Goal: Task Accomplishment & Management: Manage account settings

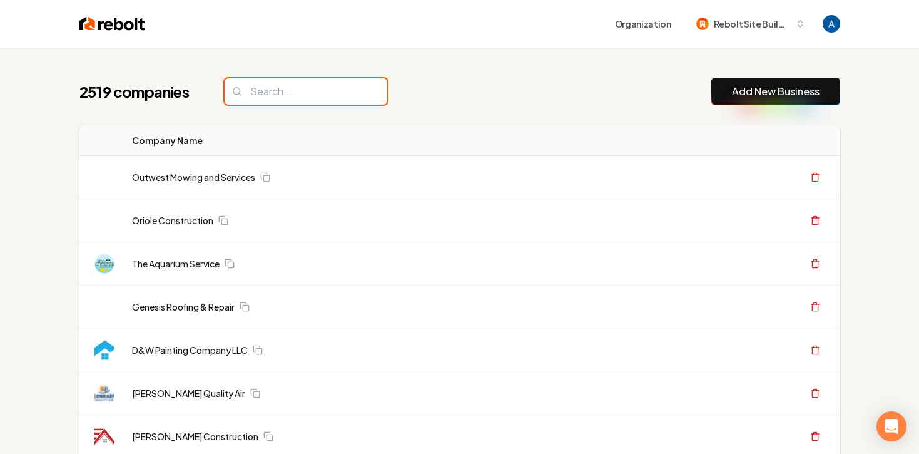
click at [320, 88] on input "search" at bounding box center [306, 91] width 163 height 26
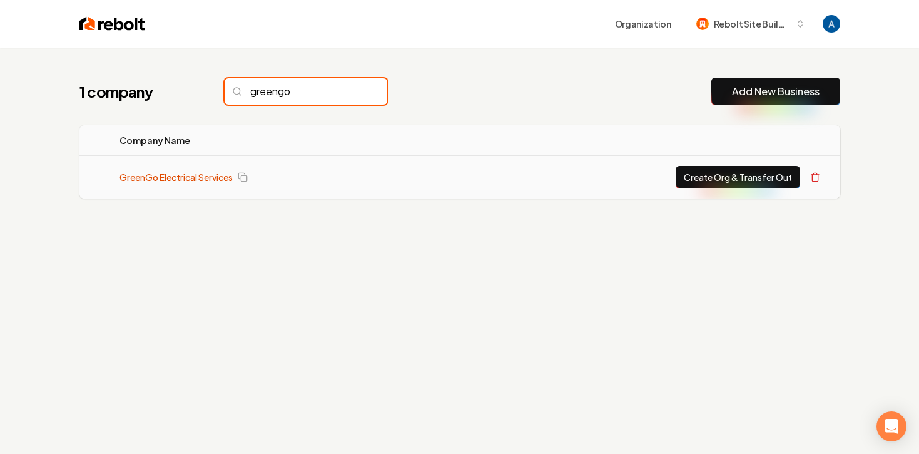
type input "greengo"
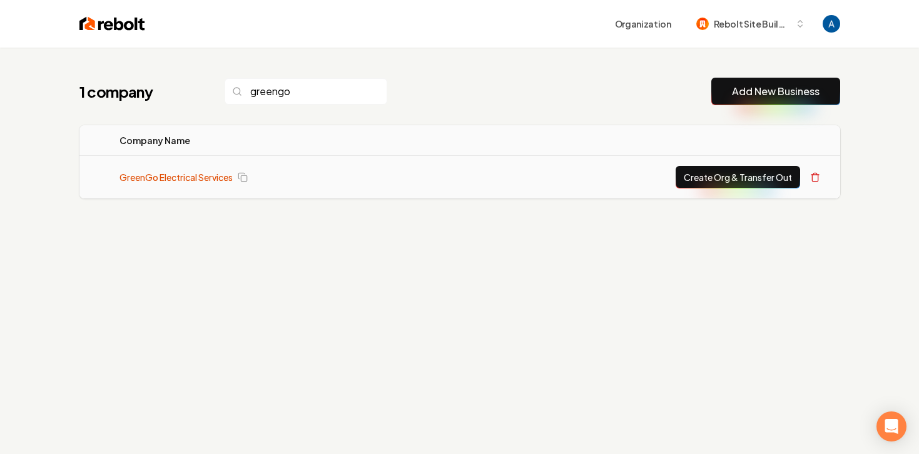
click at [180, 171] on link "GreenGo Electrical Services" at bounding box center [175, 177] width 113 height 13
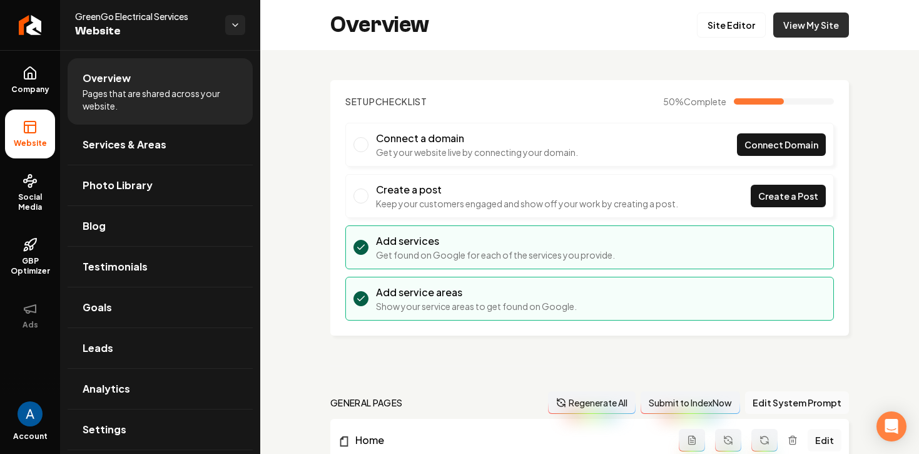
click at [798, 29] on link "View My Site" at bounding box center [811, 25] width 76 height 25
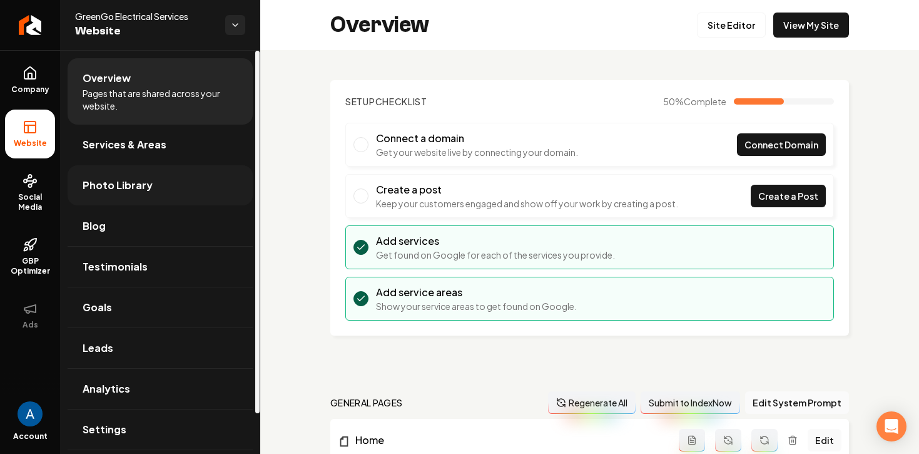
click at [103, 182] on span "Photo Library" at bounding box center [118, 185] width 70 height 15
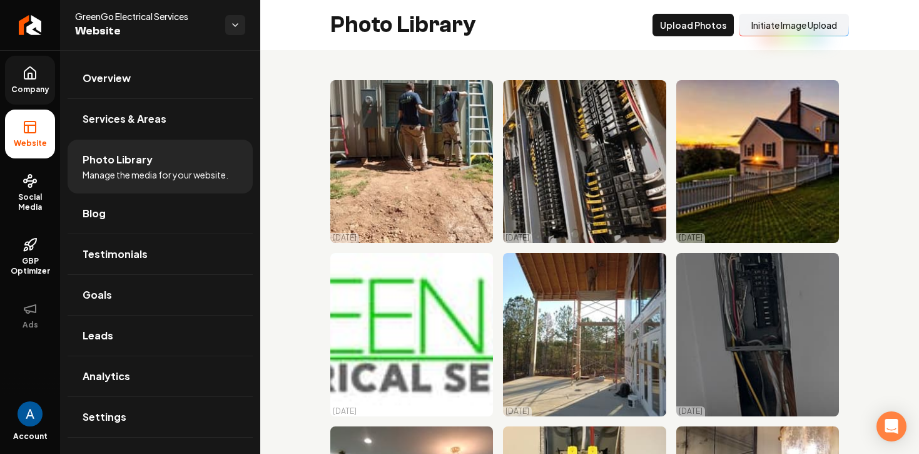
click at [20, 81] on link "Company" at bounding box center [30, 80] width 50 height 49
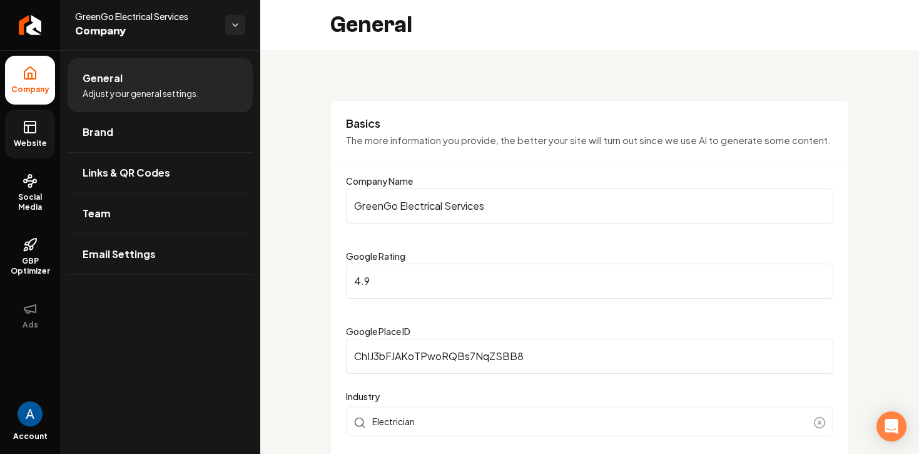
click at [40, 135] on link "Website" at bounding box center [30, 133] width 50 height 49
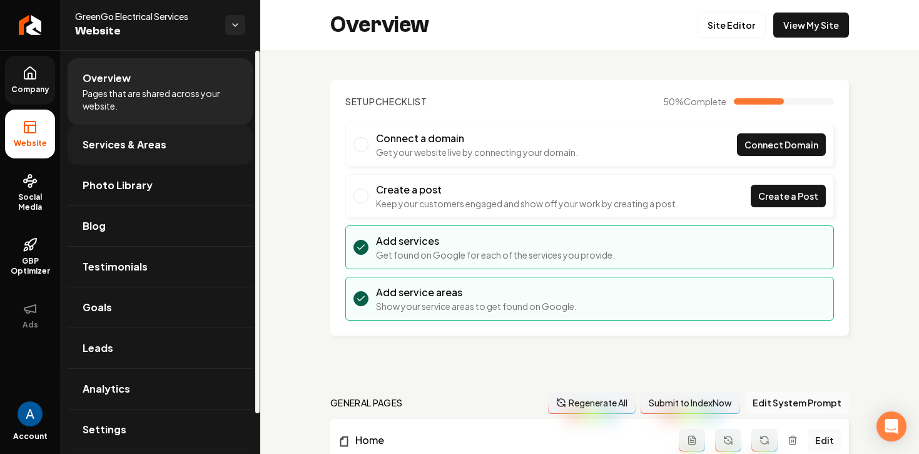
click at [151, 147] on span "Services & Areas" at bounding box center [125, 144] width 84 height 15
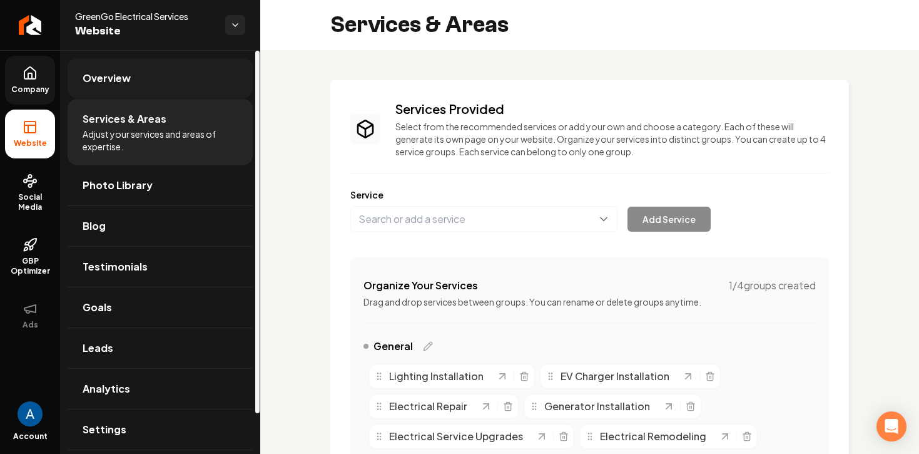
click at [103, 80] on span "Overview" at bounding box center [107, 78] width 48 height 15
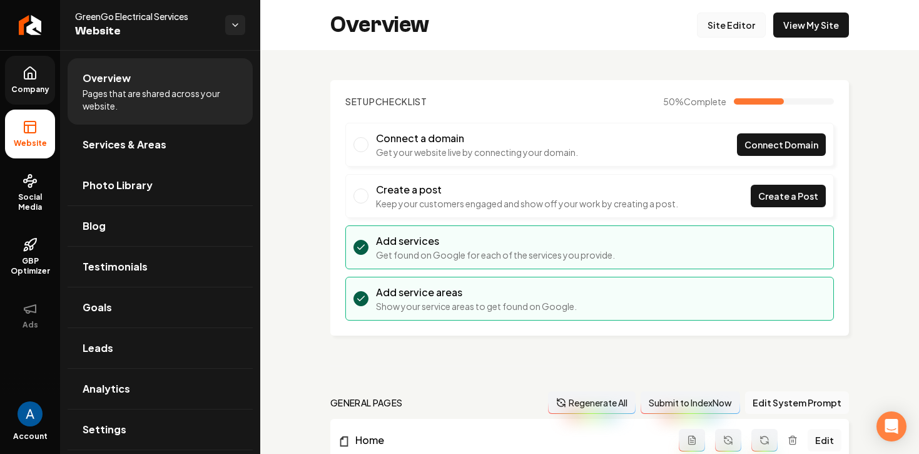
click at [725, 25] on link "Site Editor" at bounding box center [731, 25] width 69 height 25
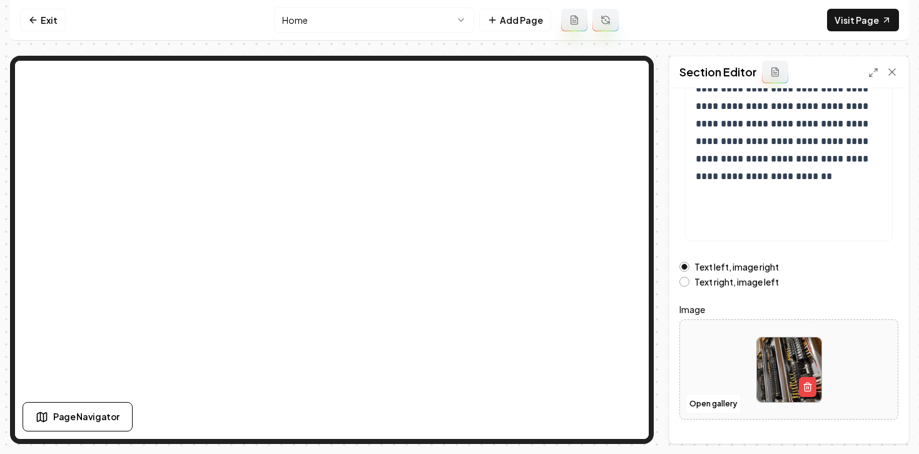
scroll to position [221, 0]
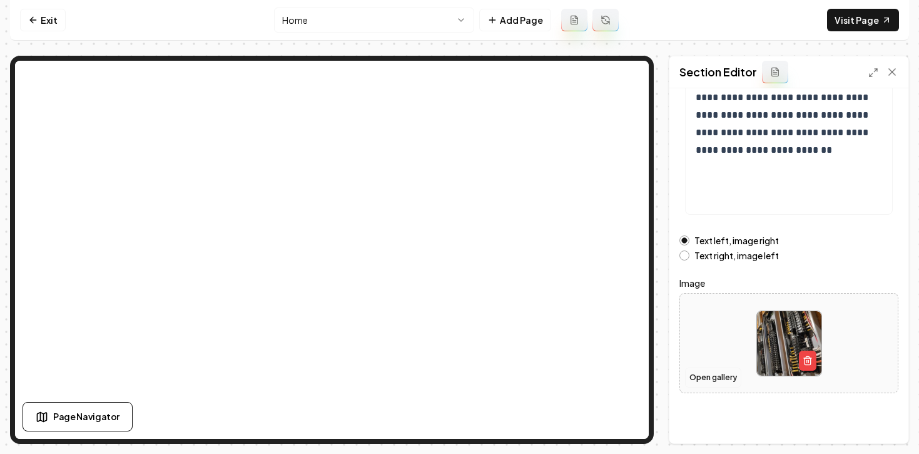
click at [718, 377] on button "Open gallery" at bounding box center [713, 377] width 56 height 20
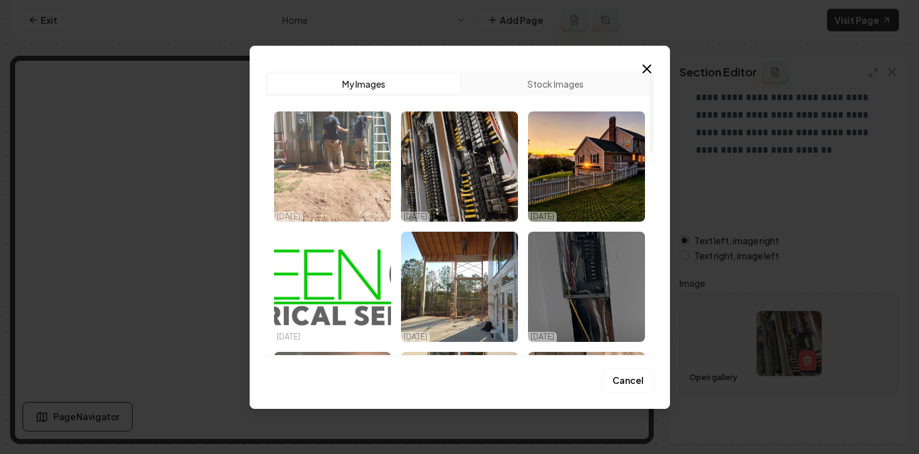
click at [334, 150] on img "Select image image_68cac0c35c7cd75eb8e17fbc.jpg" at bounding box center [332, 166] width 117 height 110
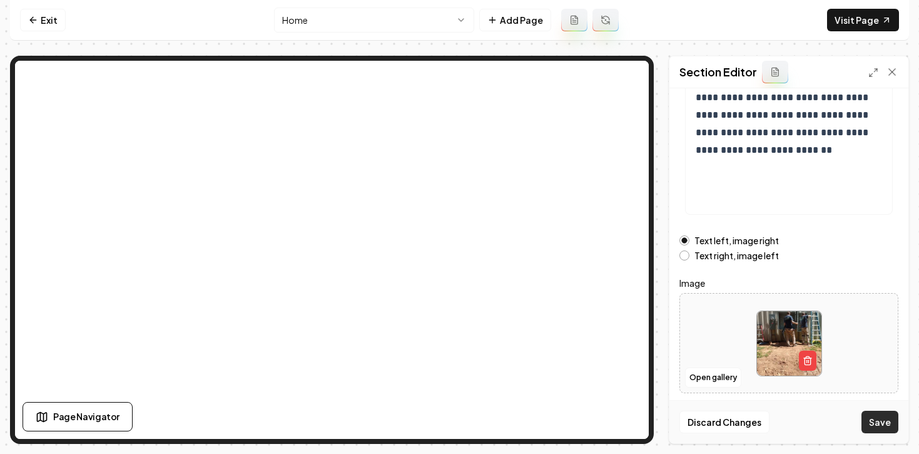
click at [883, 424] on button "Save" at bounding box center [879, 421] width 37 height 23
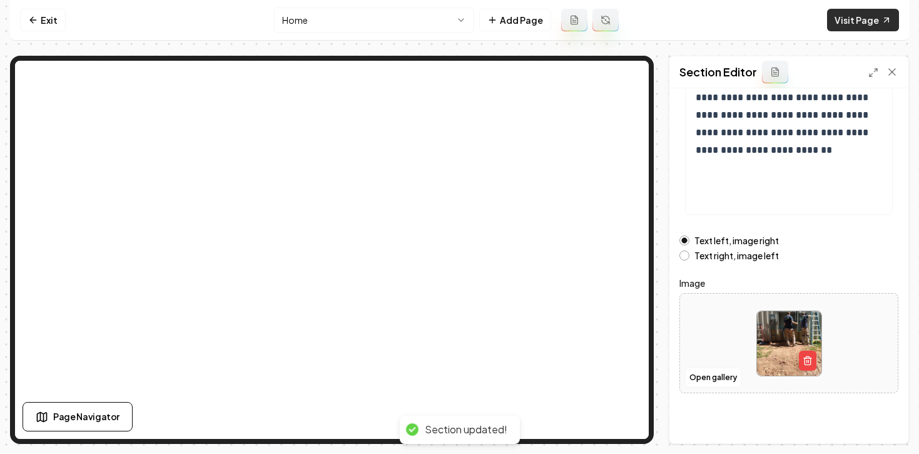
click at [843, 21] on link "Visit Page" at bounding box center [863, 20] width 72 height 23
click at [36, 20] on icon at bounding box center [33, 20] width 10 height 10
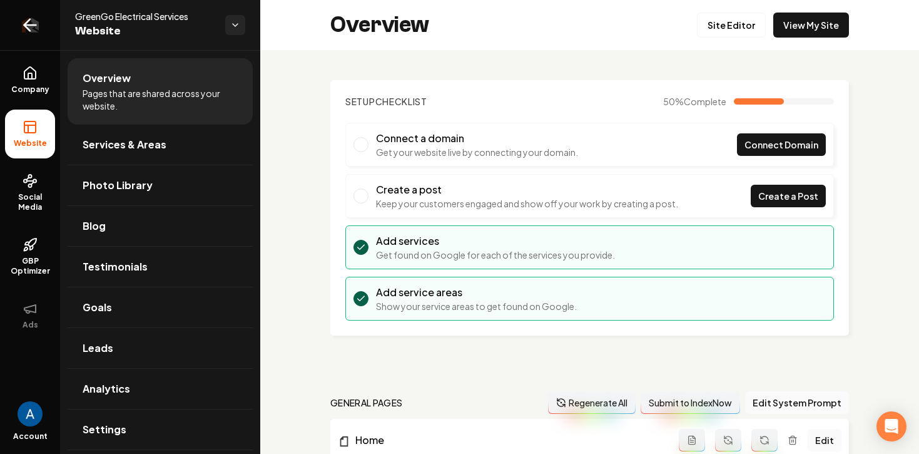
click at [24, 28] on icon "Return to dashboard" at bounding box center [30, 25] width 20 height 20
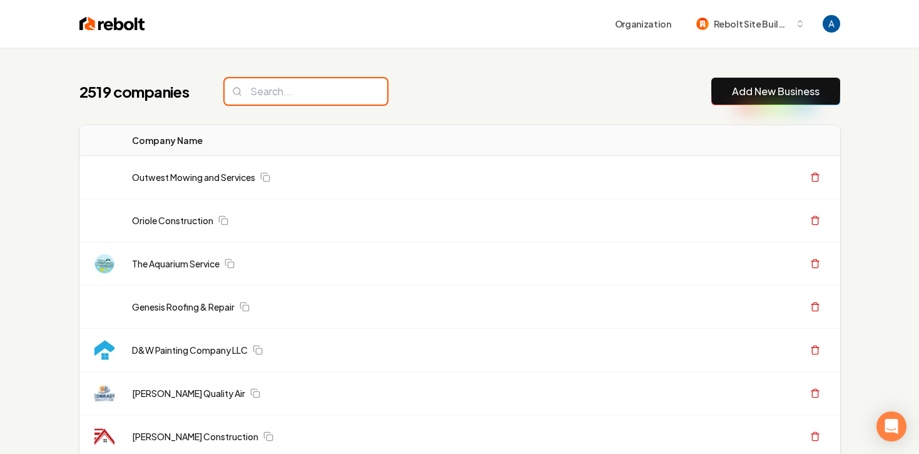
click at [313, 93] on input "search" at bounding box center [306, 91] width 163 height 26
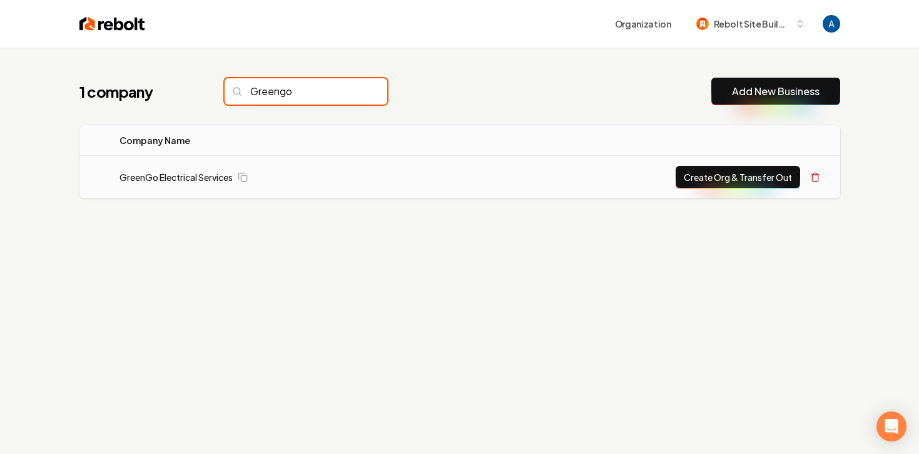
type input "Greengo"
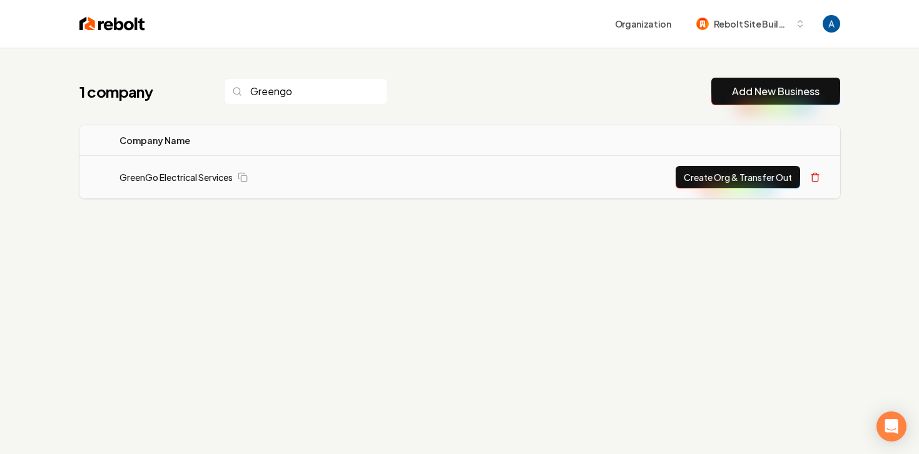
click at [686, 179] on button "Create Org & Transfer Out" at bounding box center [738, 177] width 124 height 23
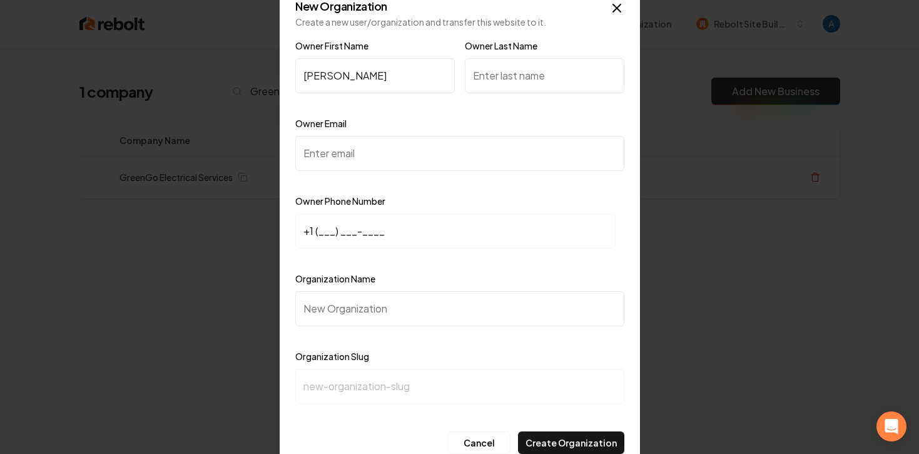
type input "Eli"
click at [543, 69] on input "Owner Last Name" at bounding box center [545, 75] width 160 height 35
click at [417, 157] on input "Owner Email" at bounding box center [459, 153] width 329 height 35
paste input "greengoelectserv@gmail.com"
type input "greengoelectserv@gmail.com"
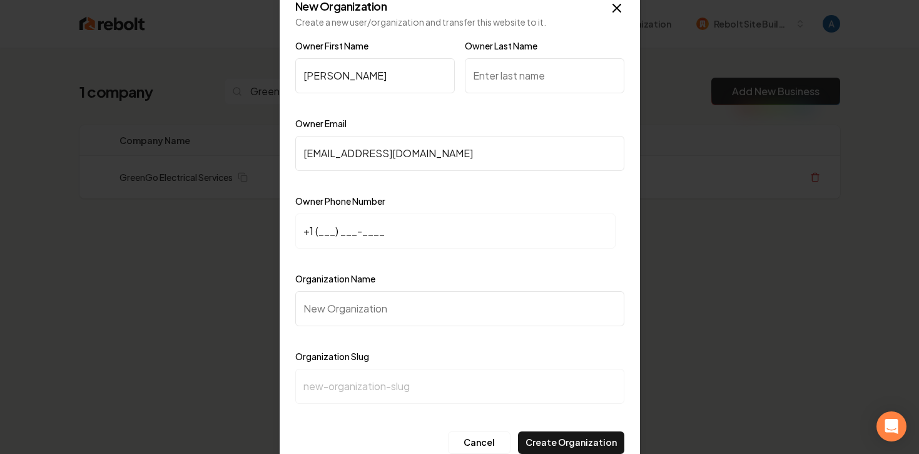
click at [325, 231] on input "+1 (___) ___-____" at bounding box center [455, 230] width 320 height 35
paste input "843) 812-7890"
type input "+1 (843) 812-7890"
click at [343, 303] on input "Organization Name" at bounding box center [459, 308] width 329 height 35
type input "G"
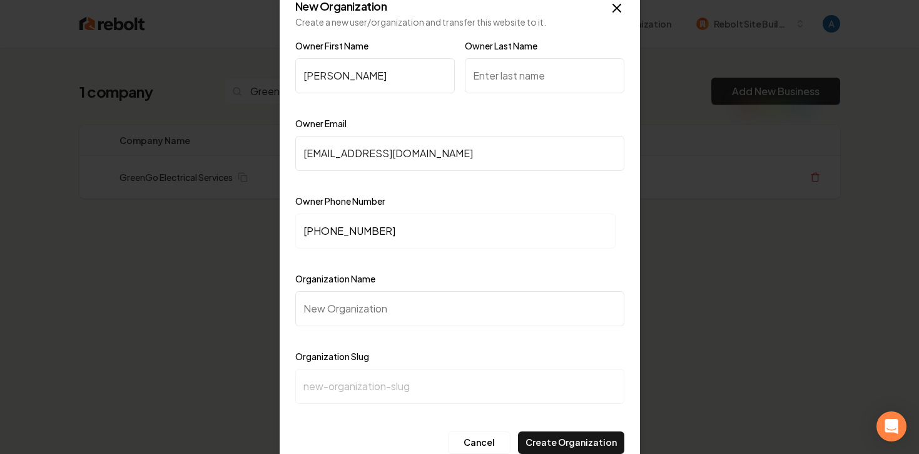
type input "g"
type input "Gr"
type input "gr"
type input "Gre"
type input "gre"
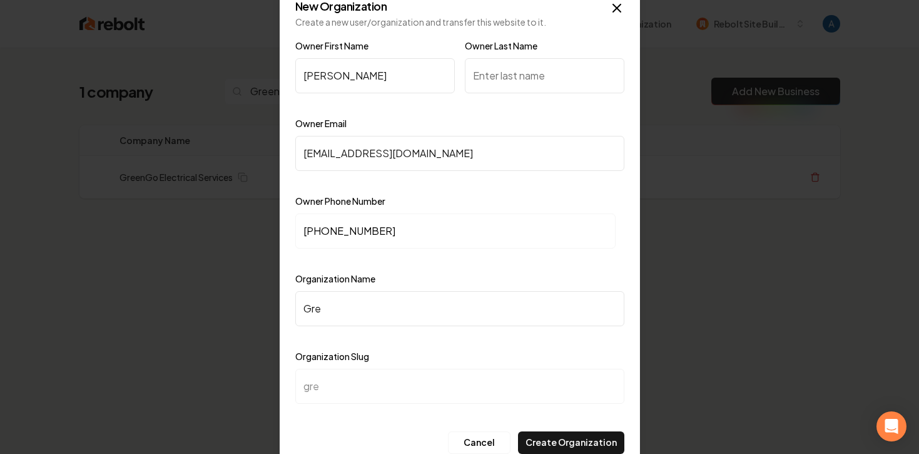
type input "Gree"
type input "gree"
type input "Green"
type input "green"
type input "GreenG"
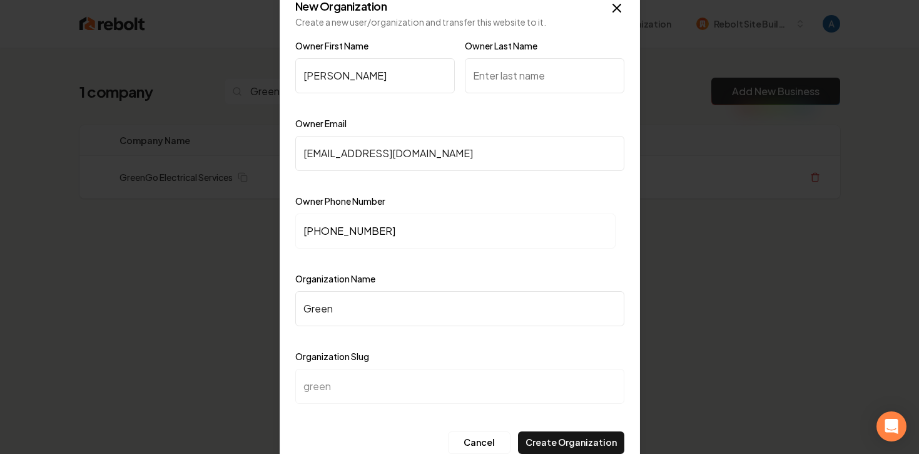
type input "greeng"
type input "GreenGo"
type input "greengo"
type input "GreenGo E"
type input "greengo-e"
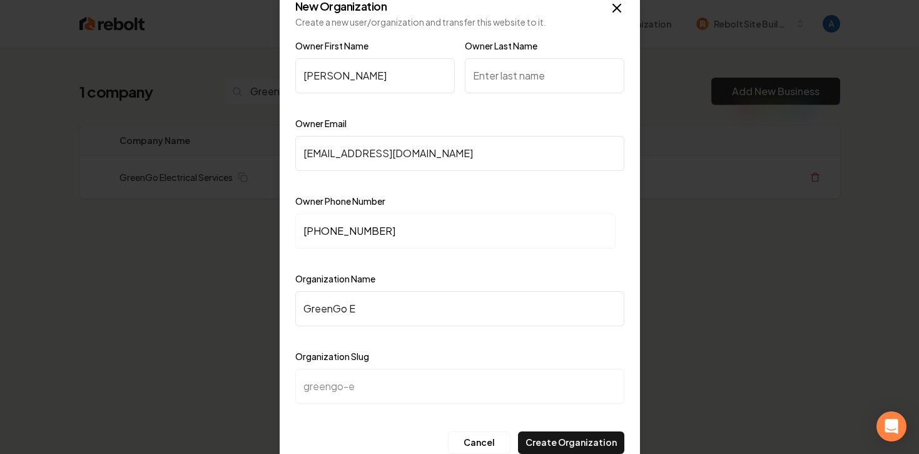
type input "GreenGo El"
type input "greengo-el"
type input "GreenGo Ele"
type input "greengo-ele"
type input "GreenGo Elec"
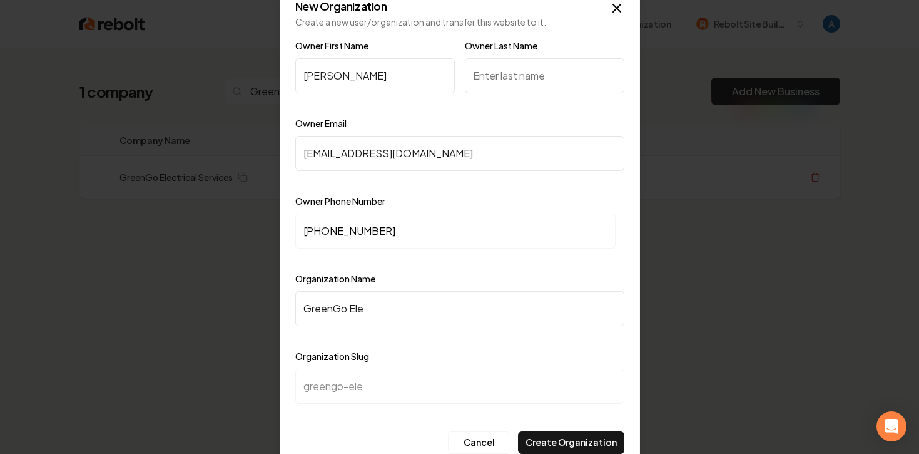
type input "greengo-elec"
type input "GreenGo Elect"
type input "greengo-elect"
type input "GreenGo Electr"
type input "greengo-electr"
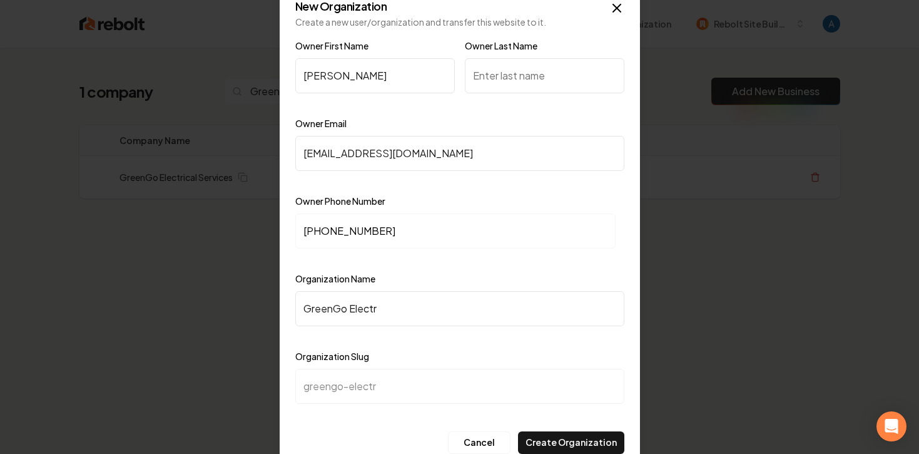
type input "GreenGo Electri"
type input "greengo-electri"
type input "GreenGo Electric"
type input "greengo-electric"
type input "GreenGo Electrica"
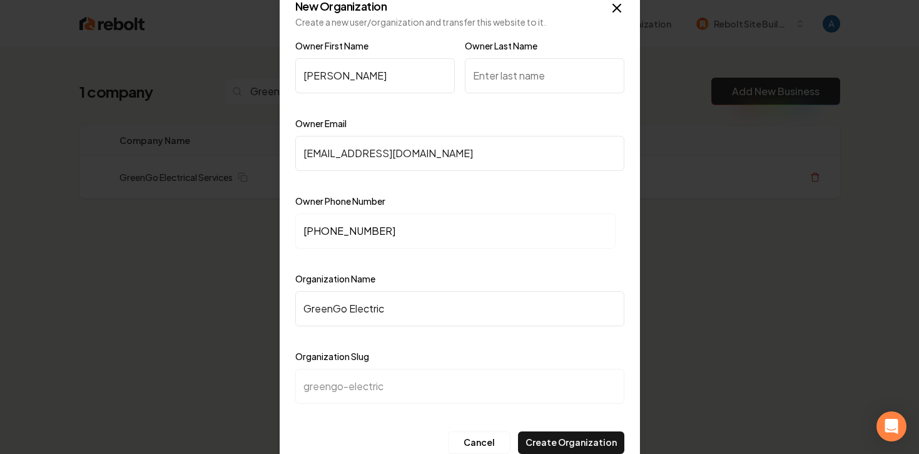
type input "greengo-electrica"
type input "GreenGo Electrical"
type input "greengo-electrical"
type input "GreenGo Electrical S"
type input "greengo-electrical-s"
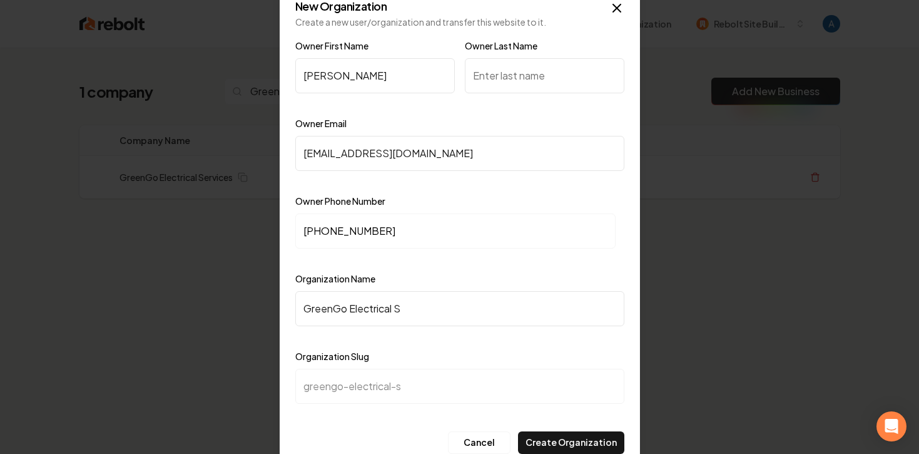
type input "GreenGo Electrical Se"
type input "greengo-electrical-se"
type input "GreenGo Electrical Ser"
type input "greengo-electrical-ser"
type input "GreenGo Electrical Serv"
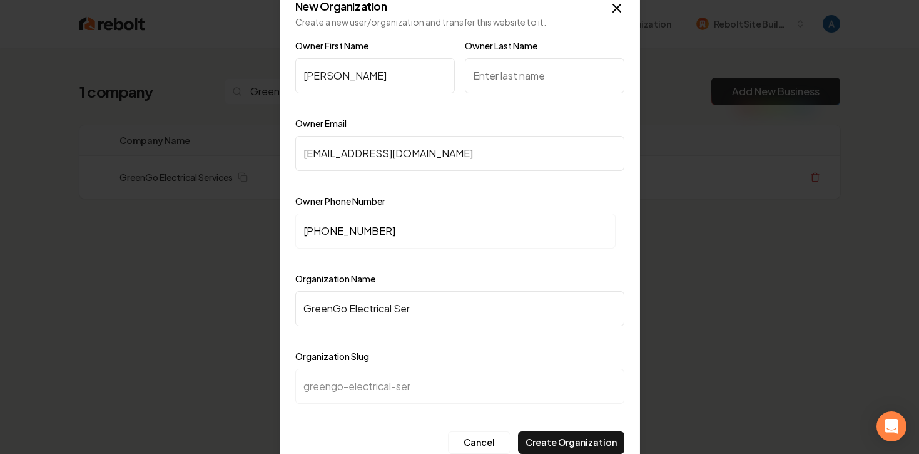
type input "greengo-electrical-serv"
type input "GreenGo Electrical Servi"
type input "greengo-electrical-servi"
type input "GreenGo Electrical Servic"
type input "greengo-electrical-servic"
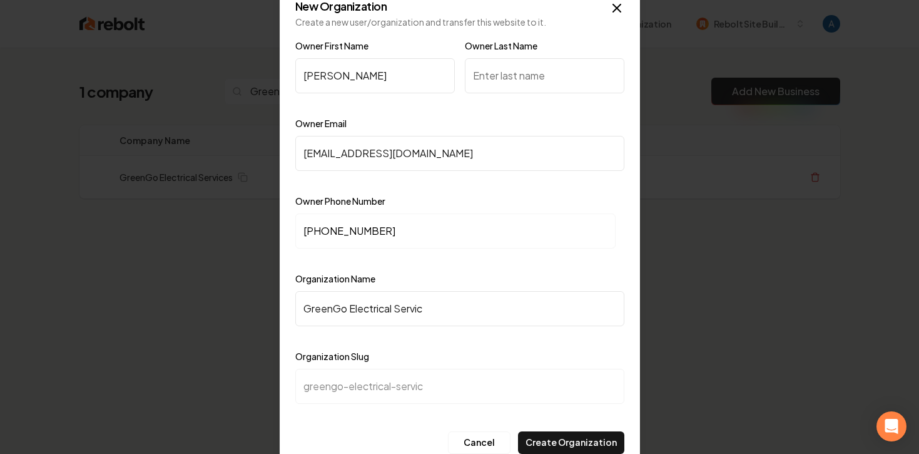
type input "GreenGo Electrical Service"
type input "greengo-electrical-service"
type input "GreenGo Electrical Services"
type input "greengo-electrical-services"
type input "GreenGo Electrical Services"
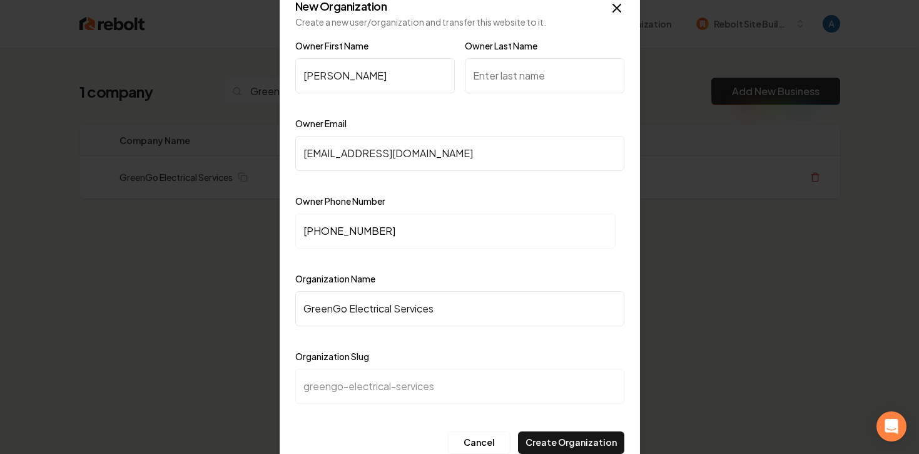
click at [512, 74] on input "Owner Last Name" at bounding box center [545, 75] width 160 height 35
type input "Greenway"
click at [449, 261] on div at bounding box center [459, 259] width 329 height 13
click at [547, 440] on button "Create Organization" at bounding box center [571, 442] width 106 height 23
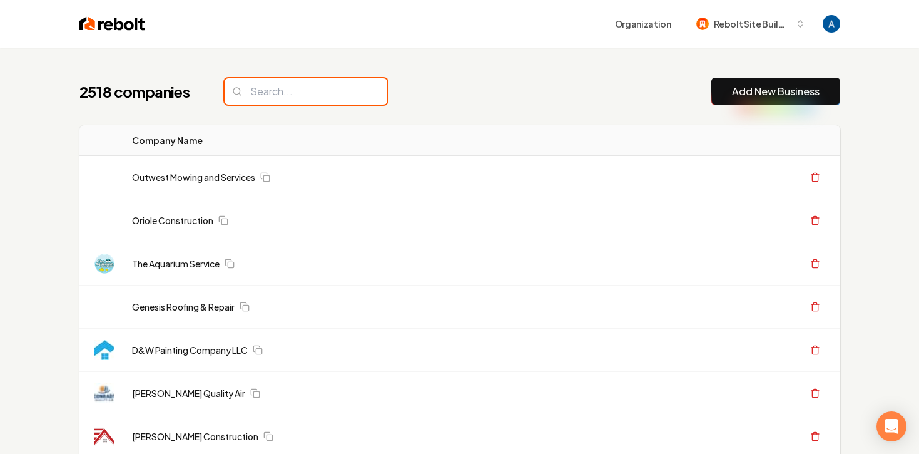
click at [319, 94] on input "search" at bounding box center [306, 91] width 163 height 26
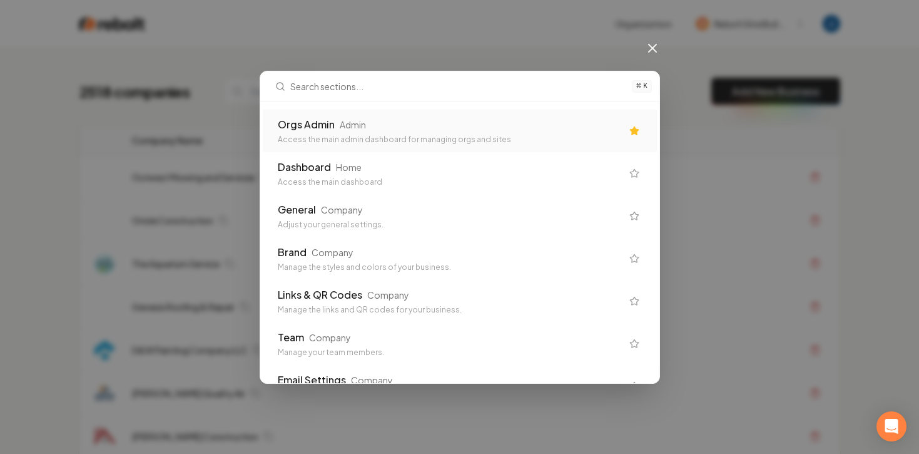
click at [450, 120] on div "Orgs Admin Admin" at bounding box center [450, 124] width 344 height 15
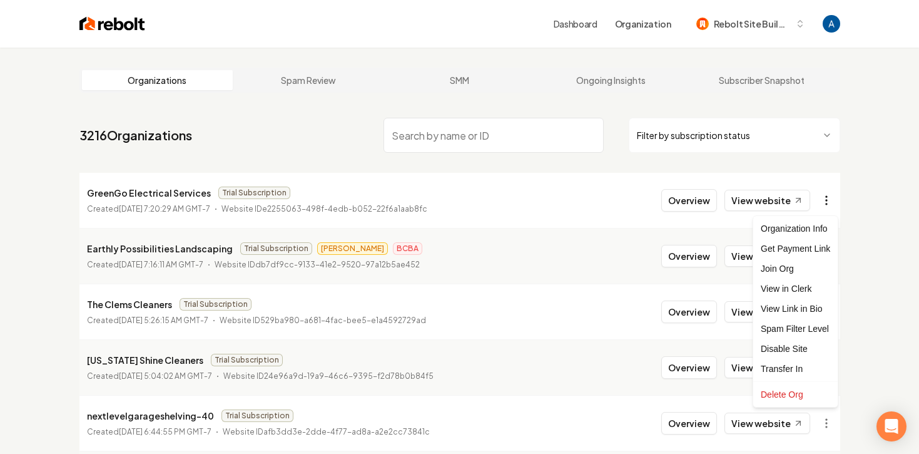
click at [824, 201] on html "Dashboard Organization Rebolt Site Builder Organizations Spam Review SMM Ongoin…" at bounding box center [459, 227] width 919 height 454
click at [803, 252] on div "Get Payment Link" at bounding box center [795, 248] width 79 height 20
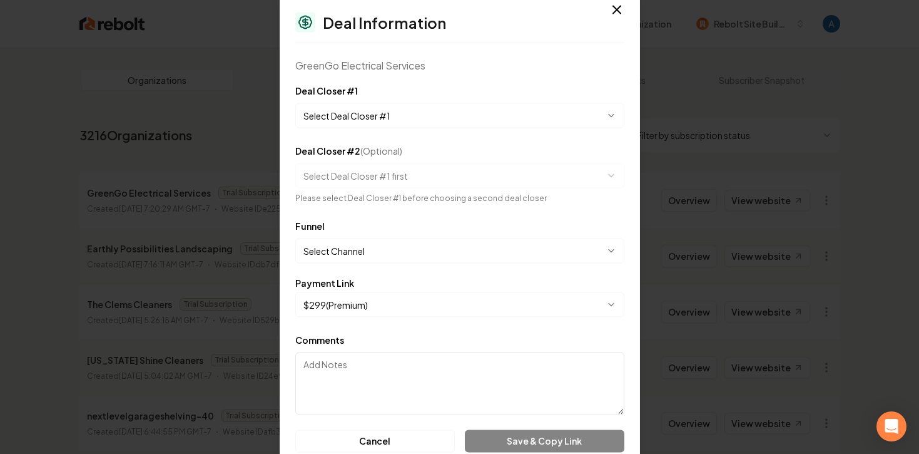
click at [450, 104] on body "Dashboard Organization Rebolt Site Builder Organizations Spam Review SMM Ongoin…" at bounding box center [459, 227] width 919 height 454
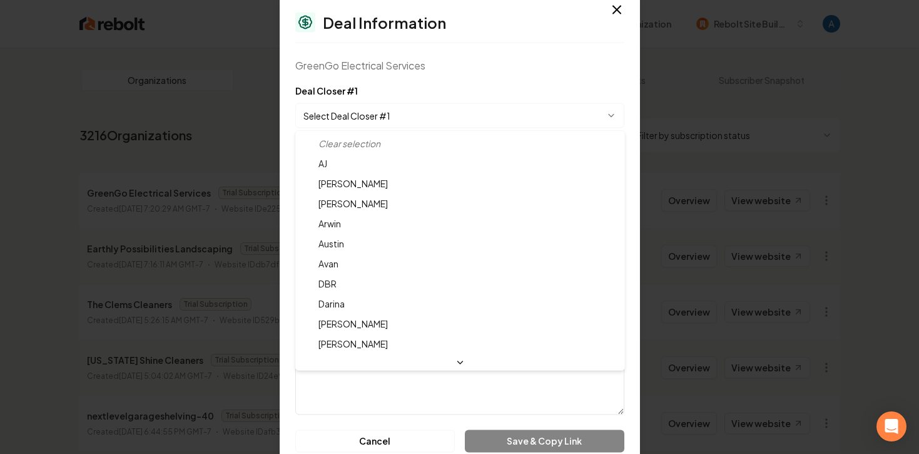
select select "**********"
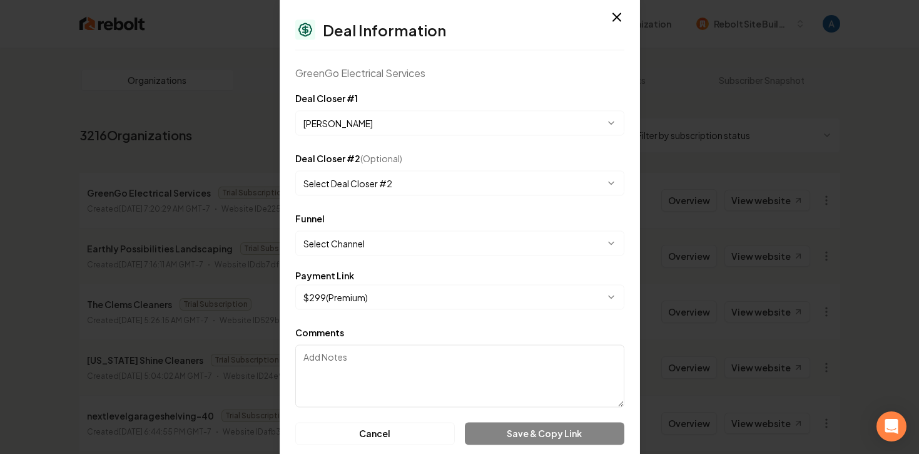
click at [345, 241] on body "Dashboard Organization Rebolt Site Builder Organizations Spam Review SMM Ongoin…" at bounding box center [459, 227] width 919 height 454
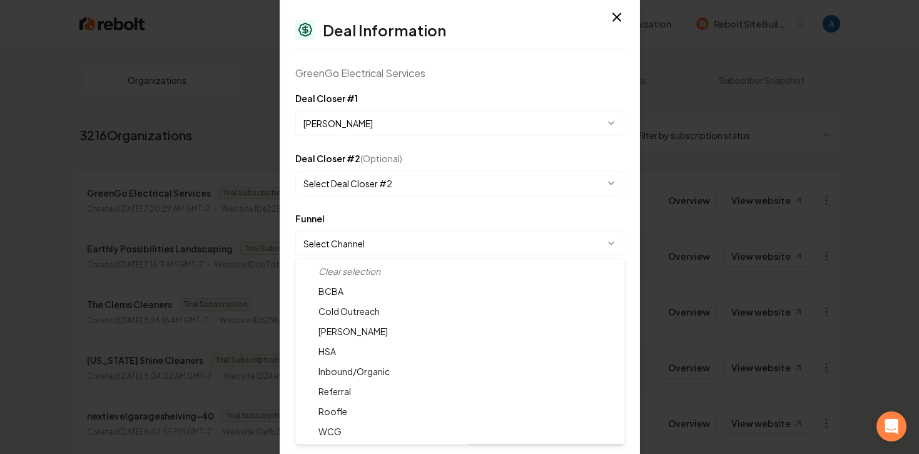
select select "**********"
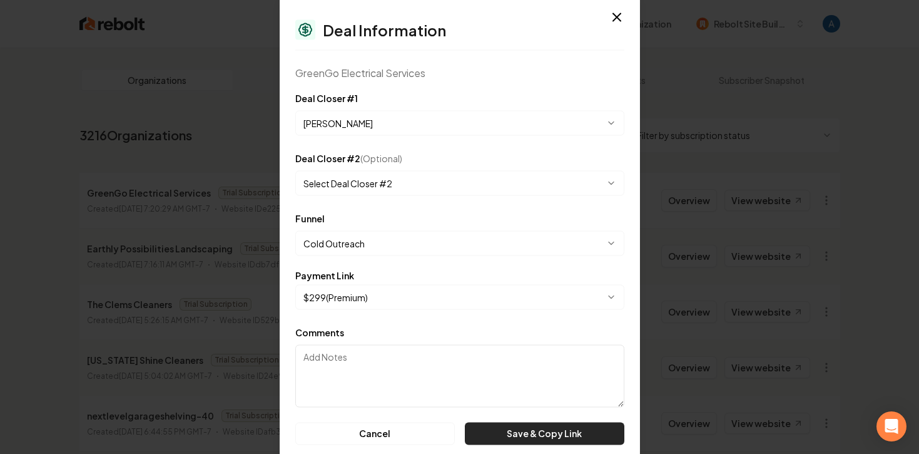
click at [503, 434] on button "Save & Copy Link" at bounding box center [544, 433] width 159 height 23
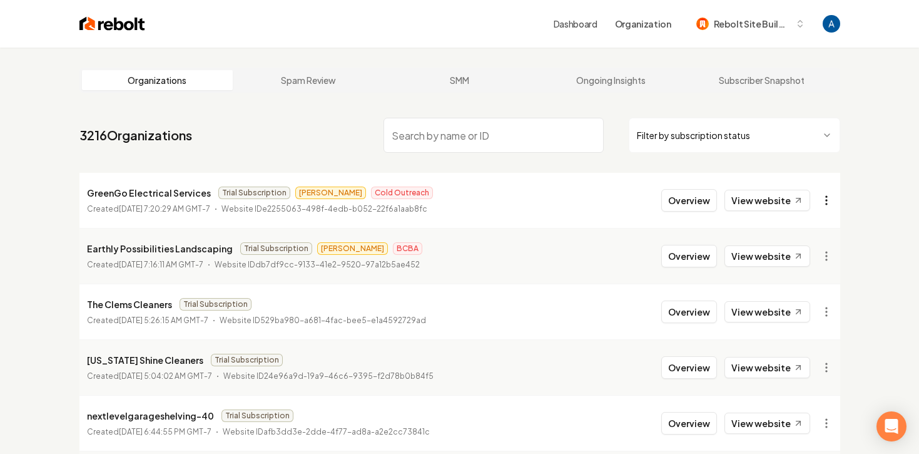
click at [829, 203] on html "Dashboard Organization Rebolt Site Builder Organizations Spam Review SMM Ongoin…" at bounding box center [459, 227] width 919 height 454
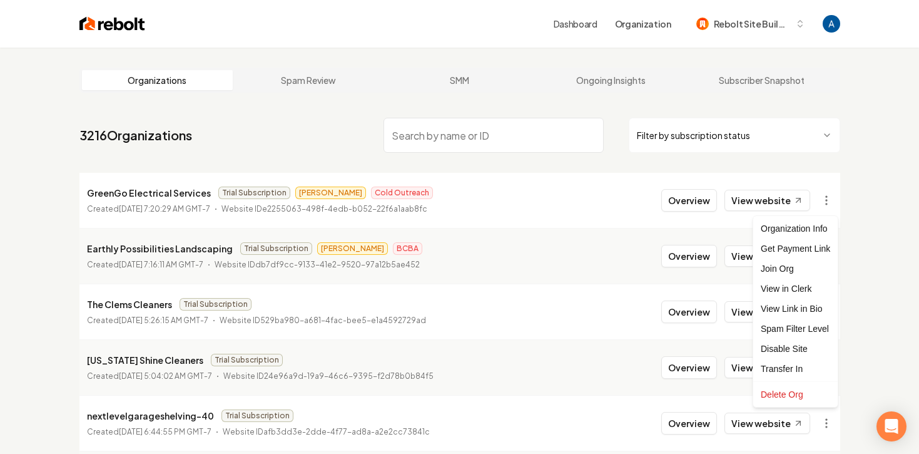
click at [849, 209] on html "Dashboard Organization Rebolt Site Builder Organizations Spam Review SMM Ongoin…" at bounding box center [459, 227] width 919 height 454
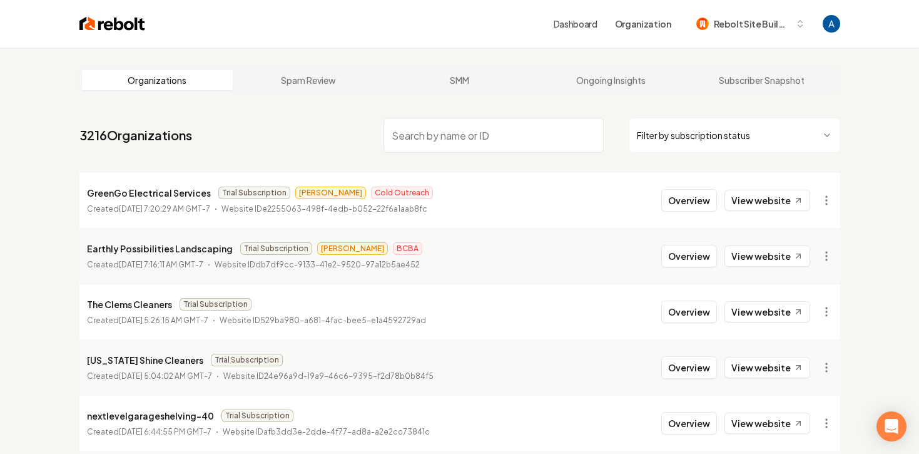
click at [290, 144] on nav "3216 Organizations Filter by subscription status" at bounding box center [459, 140] width 761 height 55
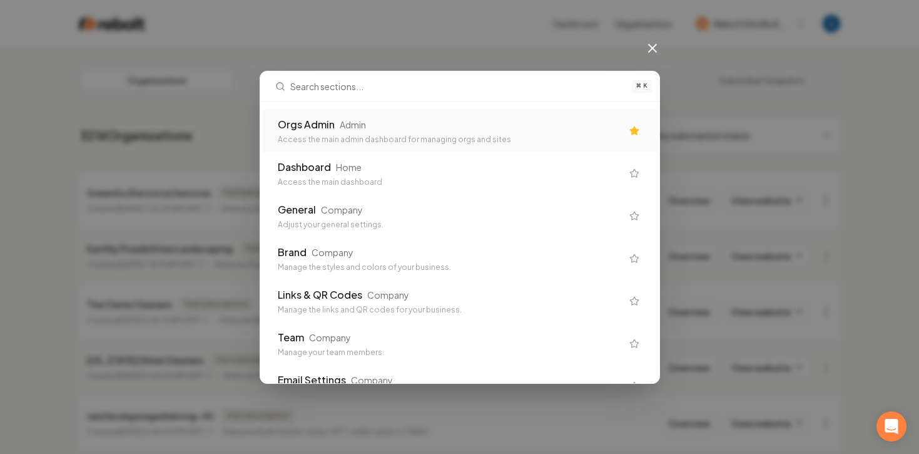
click at [332, 142] on div "Access the main admin dashboard for managing orgs and sites" at bounding box center [450, 139] width 344 height 10
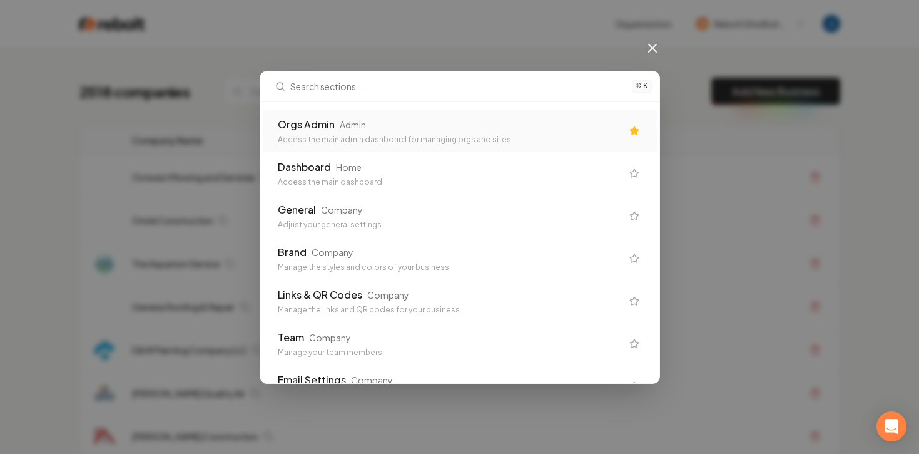
click at [430, 131] on div "Orgs Admin Admin" at bounding box center [450, 124] width 344 height 15
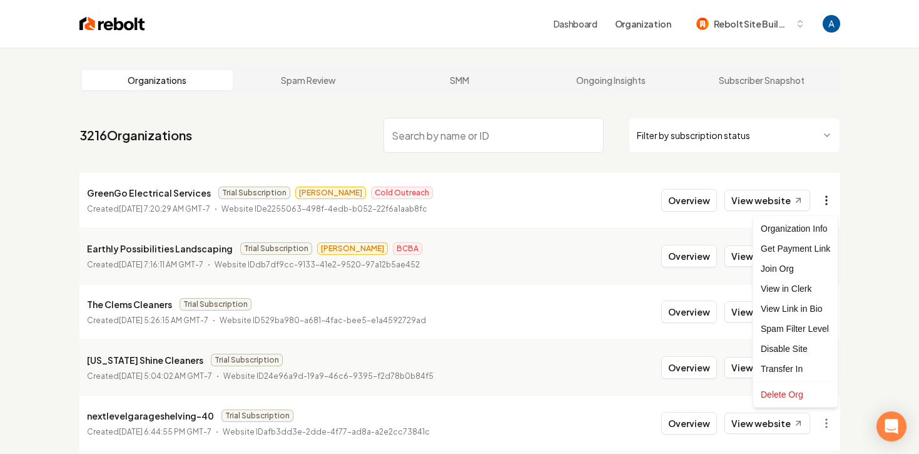
click at [826, 200] on html "Dashboard Organization Rebolt Site Builder Organizations Spam Review SMM Ongoin…" at bounding box center [459, 227] width 919 height 454
click at [880, 240] on html "Dashboard Organization Rebolt Site Builder Organizations Spam Review SMM Ongoin…" at bounding box center [459, 227] width 919 height 454
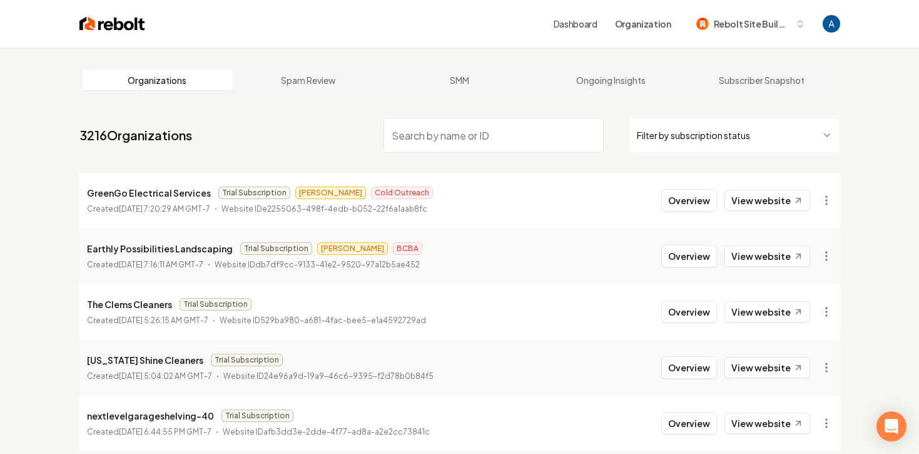
click at [562, 209] on li "GreenGo Electrical Services Trial Subscription [PERSON_NAME] Outreach Created […" at bounding box center [459, 200] width 761 height 55
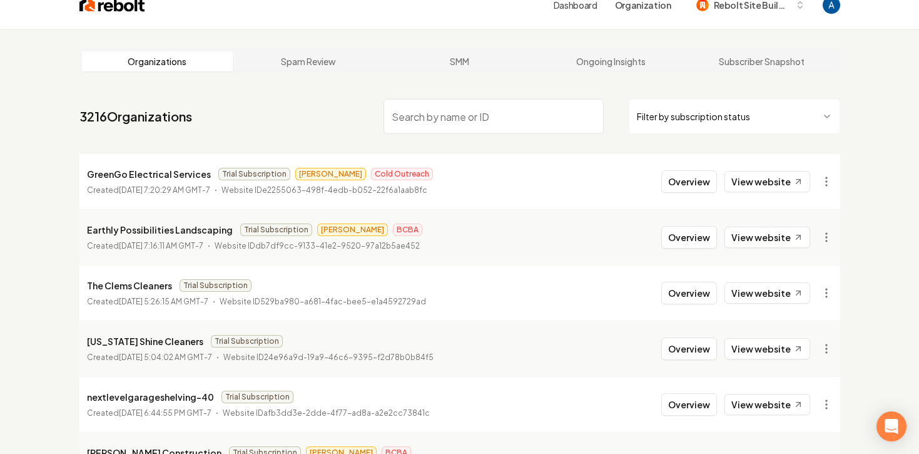
scroll to position [23, 0]
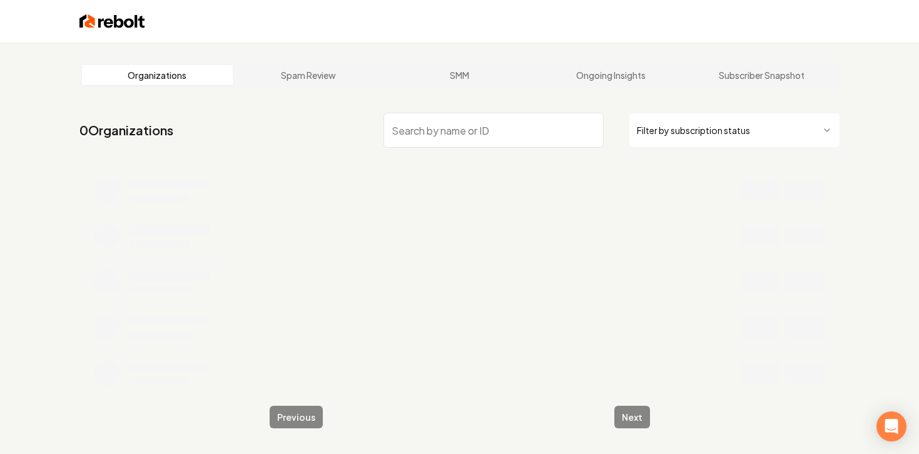
scroll to position [20, 0]
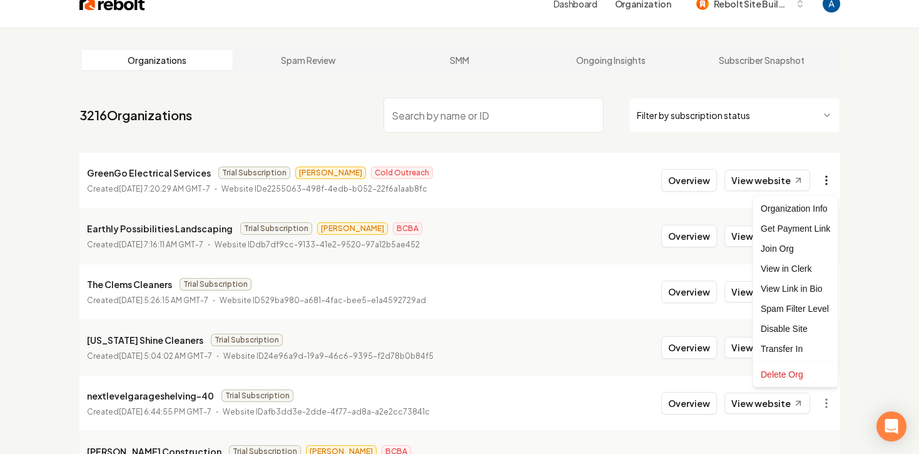
click at [826, 185] on html "Dashboard Organization Rebolt Site Builder Organizations Spam Review SMM Ongoin…" at bounding box center [459, 207] width 919 height 454
click at [805, 228] on div "Get Payment Link" at bounding box center [795, 228] width 79 height 20
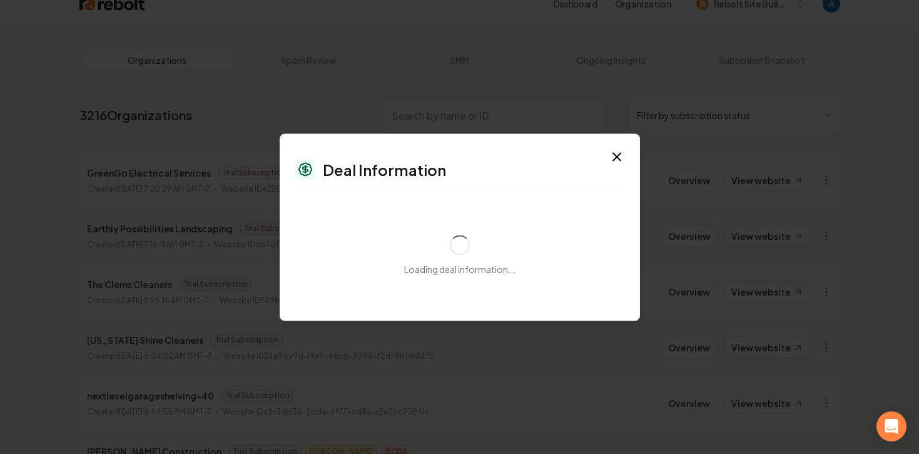
select select "**********"
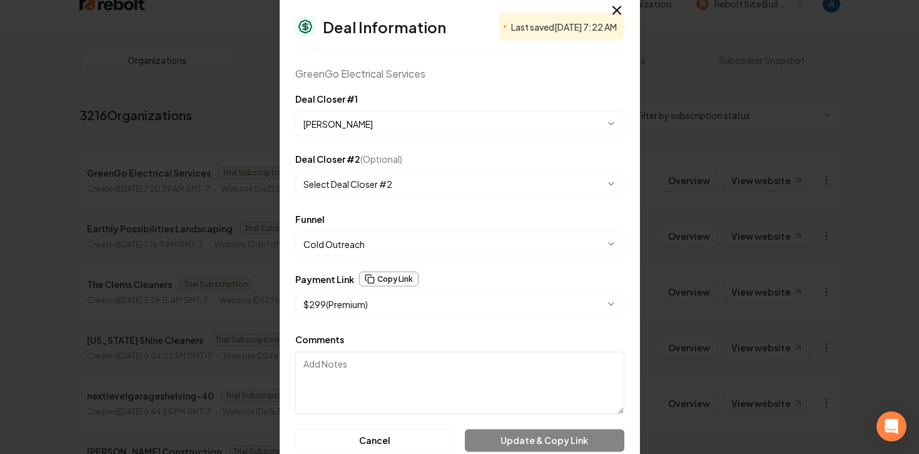
click at [393, 280] on button "Copy Link" at bounding box center [388, 278] width 59 height 15
